Goal: Information Seeking & Learning: Learn about a topic

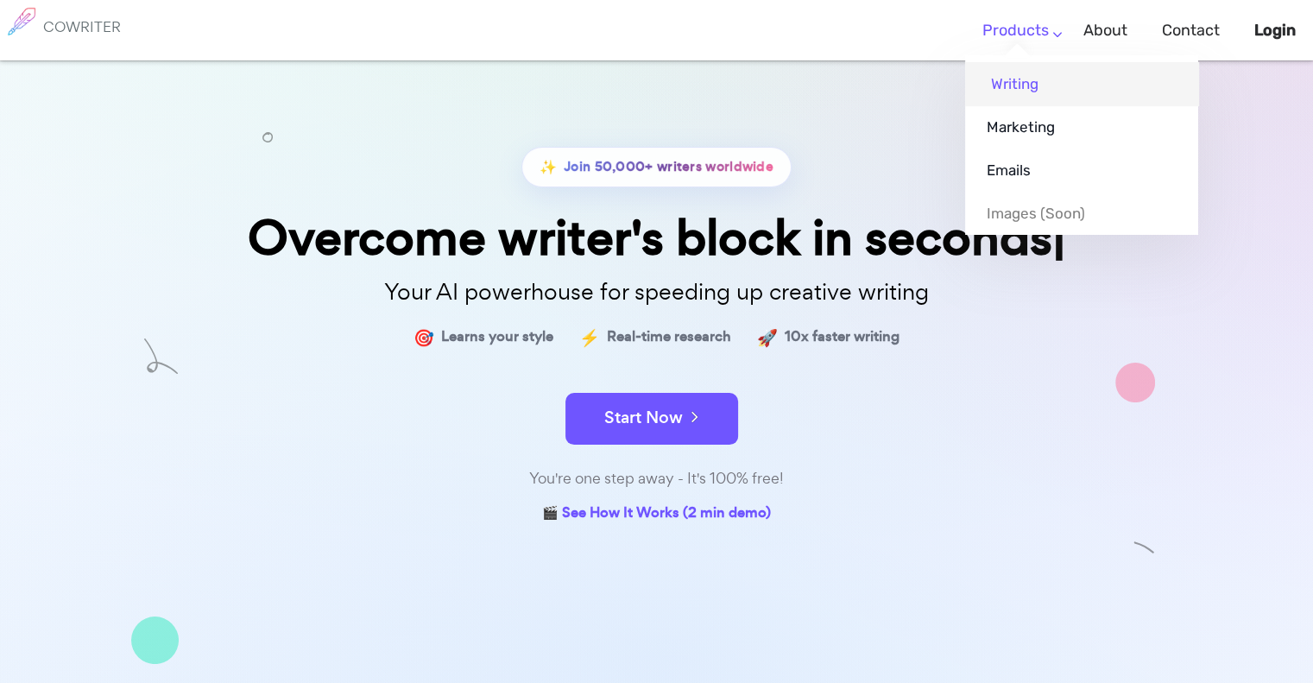
click at [1014, 69] on link "Writing" at bounding box center [1081, 83] width 233 height 43
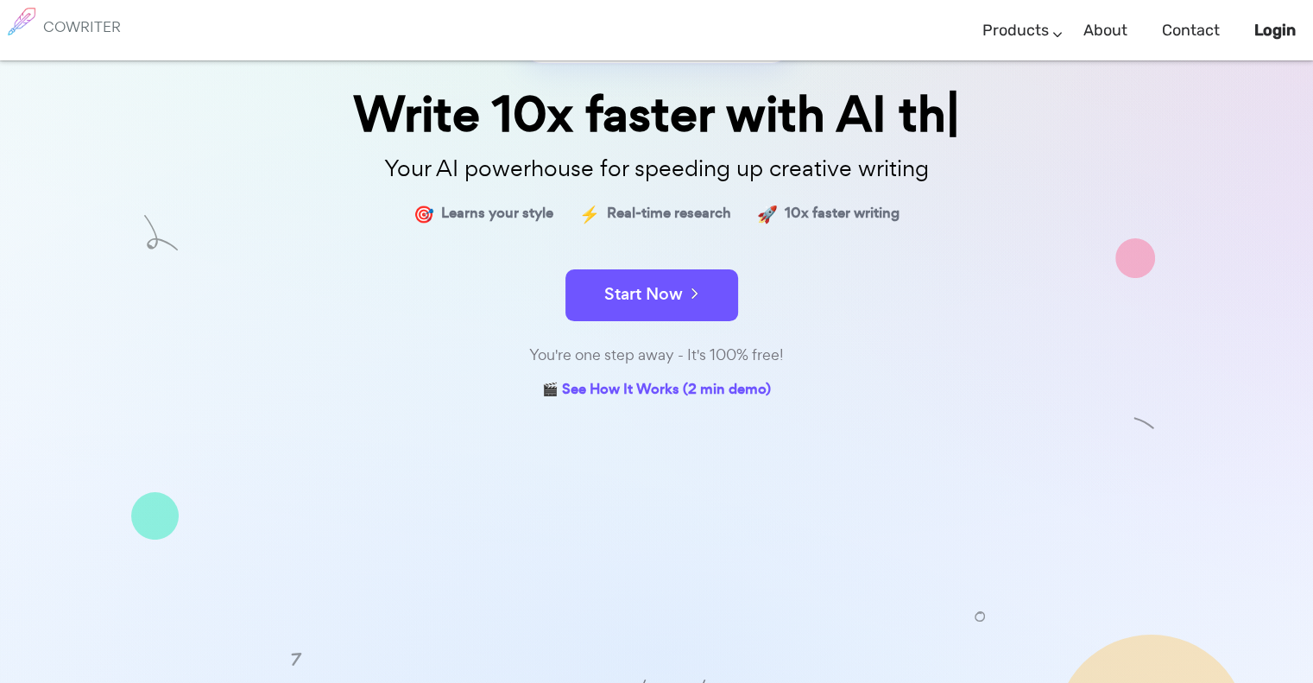
scroll to position [169, 0]
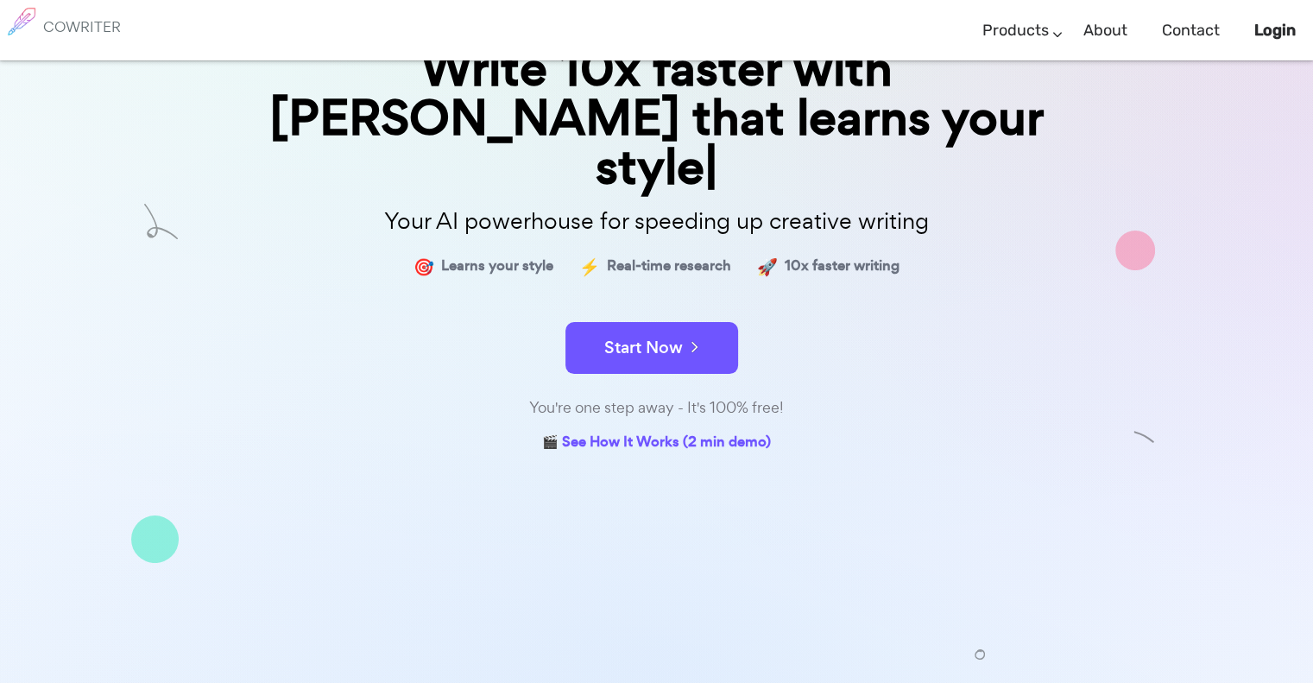
click at [679, 430] on link "🎬 See How It Works (2 min demo)" at bounding box center [656, 442] width 229 height 25
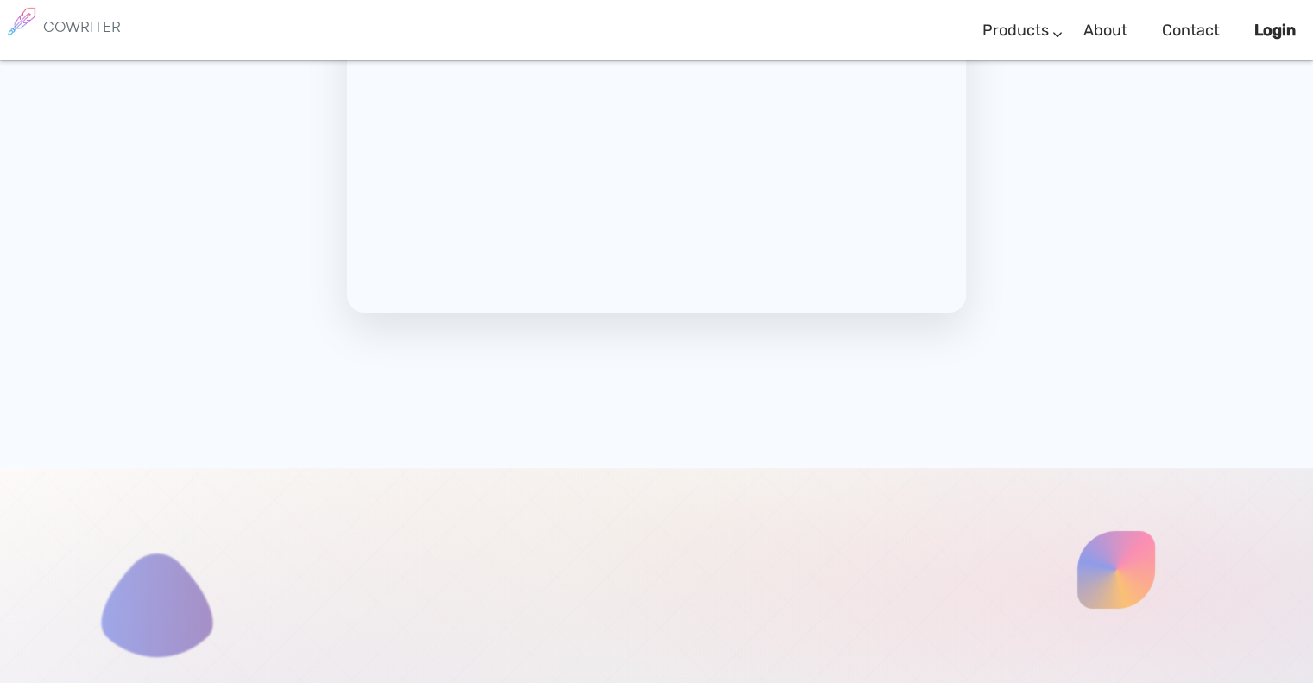
scroll to position [6525, 0]
